Goal: Task Accomplishment & Management: Manage account settings

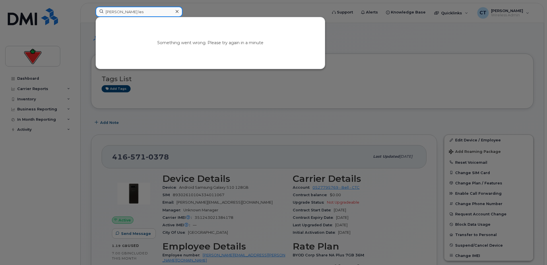
drag, startPoint x: 142, startPoint y: 11, endPoint x: 26, endPoint y: 9, distance: 115.4
click at [91, 9] on div "colleen les Something went wrong. Please try again in a minute" at bounding box center [209, 13] width 237 height 13
paste input "6475251561"
click at [114, 13] on input "6475251561" at bounding box center [139, 12] width 87 height 10
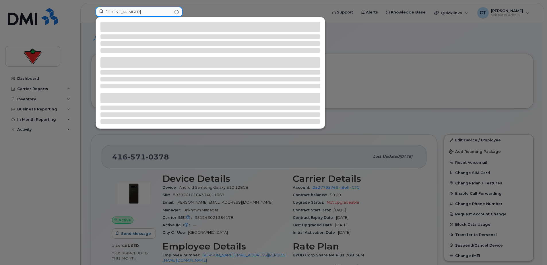
click at [124, 13] on input "647 5251561" at bounding box center [139, 12] width 87 height 10
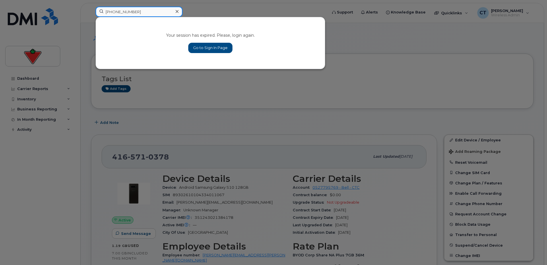
drag, startPoint x: 146, startPoint y: 11, endPoint x: 33, endPoint y: 5, distance: 113.5
click at [91, 7] on div "647 525 1561 Your session has expired. Please, login again. Go to Sign In Page" at bounding box center [209, 13] width 237 height 13
click at [115, 11] on input "[PHONE_NUMBER]" at bounding box center [139, 12] width 87 height 10
drag, startPoint x: 145, startPoint y: 11, endPoint x: 53, endPoint y: 11, distance: 91.9
click at [91, 11] on div "647 525 1561 Your session has expired. Please, login again. Go to Sign In Page" at bounding box center [209, 13] width 237 height 13
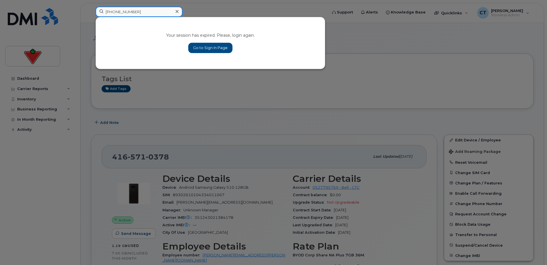
paste input "[PERSON_NAME]"
click at [125, 11] on input "[PERSON_NAME]" at bounding box center [139, 12] width 87 height 10
click at [135, 14] on input "Ammar Bagasrawala" at bounding box center [139, 12] width 87 height 10
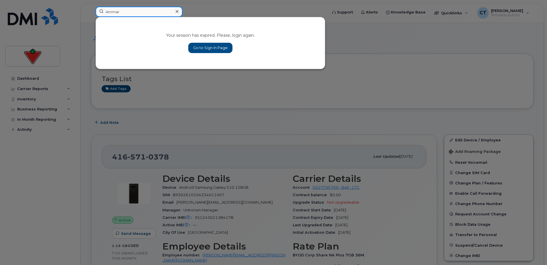
type input "Ammar"
drag, startPoint x: 127, startPoint y: 12, endPoint x: 61, endPoint y: 12, distance: 66.0
click at [91, 12] on div "Ammar Your session has expired. Please, login again. Go to Sign In Page" at bounding box center [209, 13] width 237 height 13
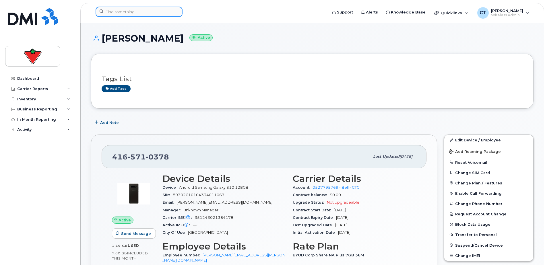
click at [138, 7] on input at bounding box center [139, 12] width 87 height 10
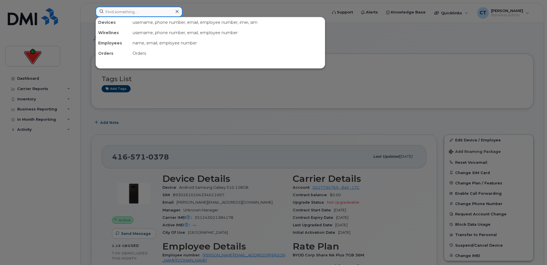
paste input "[PERSON_NAME]"
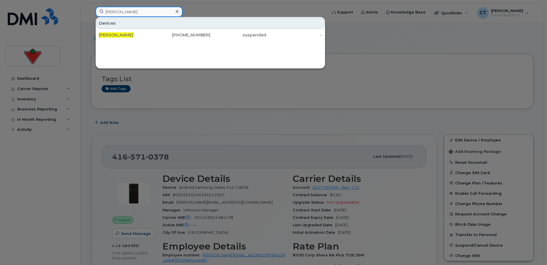
type input "[PERSON_NAME]"
click at [134, 36] on span "[PERSON_NAME]" at bounding box center [116, 34] width 35 height 5
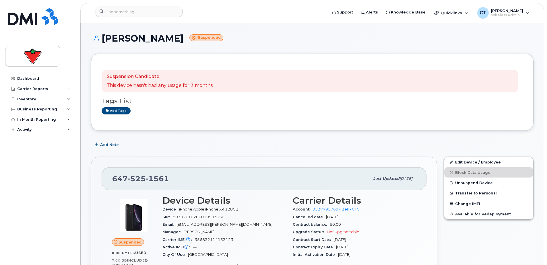
click at [148, 178] on span "1561" at bounding box center [157, 179] width 23 height 9
copy span "[PHONE_NUMBER]"
click at [248, 16] on form at bounding box center [210, 12] width 228 height 10
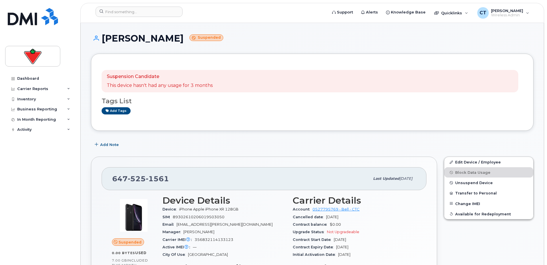
drag, startPoint x: 275, startPoint y: 151, endPoint x: 453, endPoint y: 168, distance: 179.1
click at [466, 181] on span "Unsuspend Device" at bounding box center [474, 183] width 38 height 4
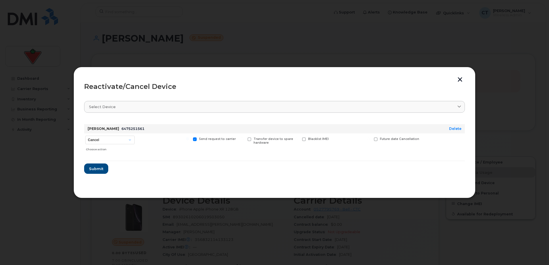
click at [154, 105] on div "Select device" at bounding box center [274, 106] width 371 height 5
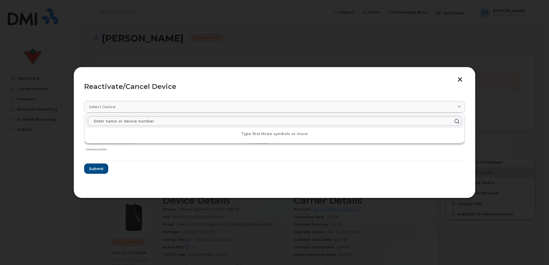
click at [154, 102] on link "Select device" at bounding box center [274, 107] width 381 height 12
click at [144, 190] on div "Reactivate/Cancel Device Select device Type first three symbols or more Ammar […" at bounding box center [274, 132] width 402 height 131
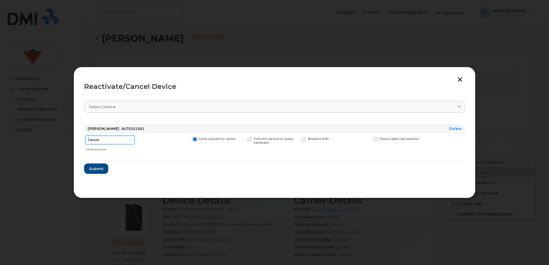
click at [117, 140] on select "Cancel Suspend - Extend Suspension Reactivate" at bounding box center [109, 140] width 49 height 9
select select "[object Object]"
click at [85, 136] on select "Cancel Suspend - Extend Suspension Reactivate" at bounding box center [109, 140] width 49 height 9
click at [92, 168] on span "Submit" at bounding box center [96, 168] width 14 height 5
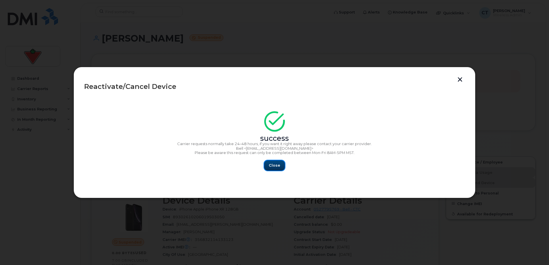
click at [277, 166] on span "Close" at bounding box center [274, 165] width 11 height 5
